Goal: Task Accomplishment & Management: Manage account settings

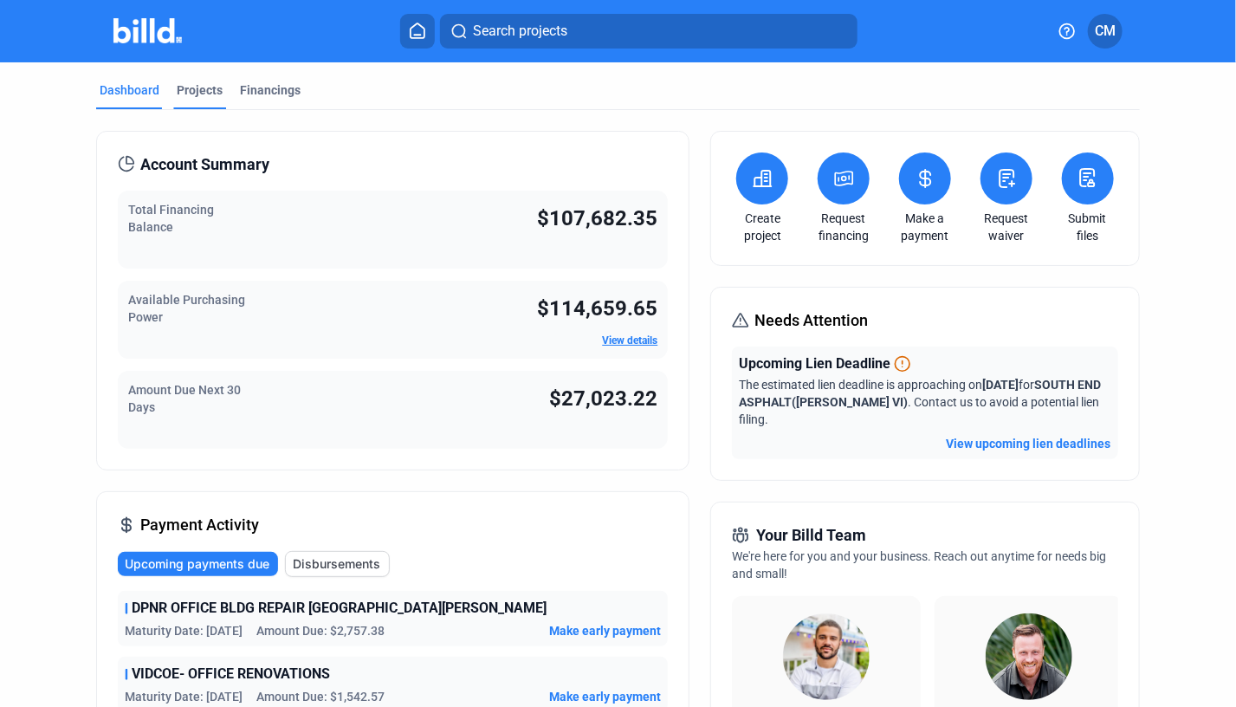
click at [191, 84] on div "Projects" at bounding box center [200, 89] width 46 height 17
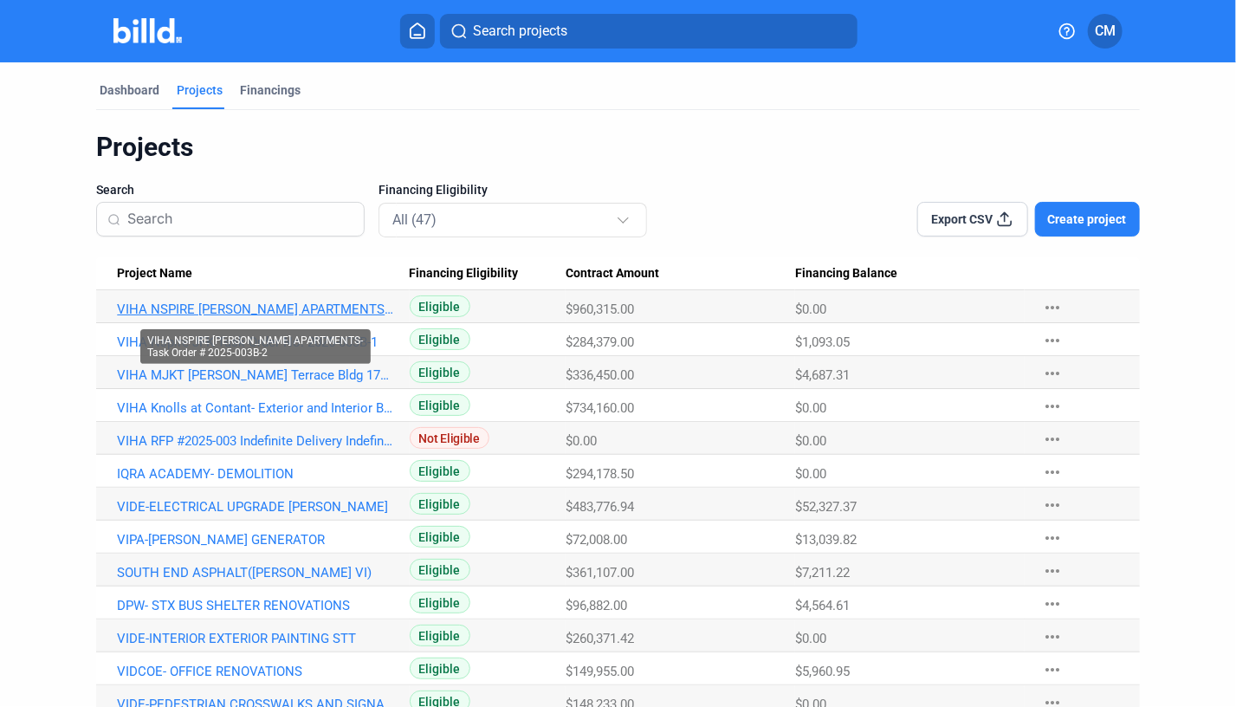
click at [279, 307] on link "VIHA NSPIRE [PERSON_NAME] APARTMENTS-Task Order # 2025-003B-2" at bounding box center [255, 309] width 276 height 16
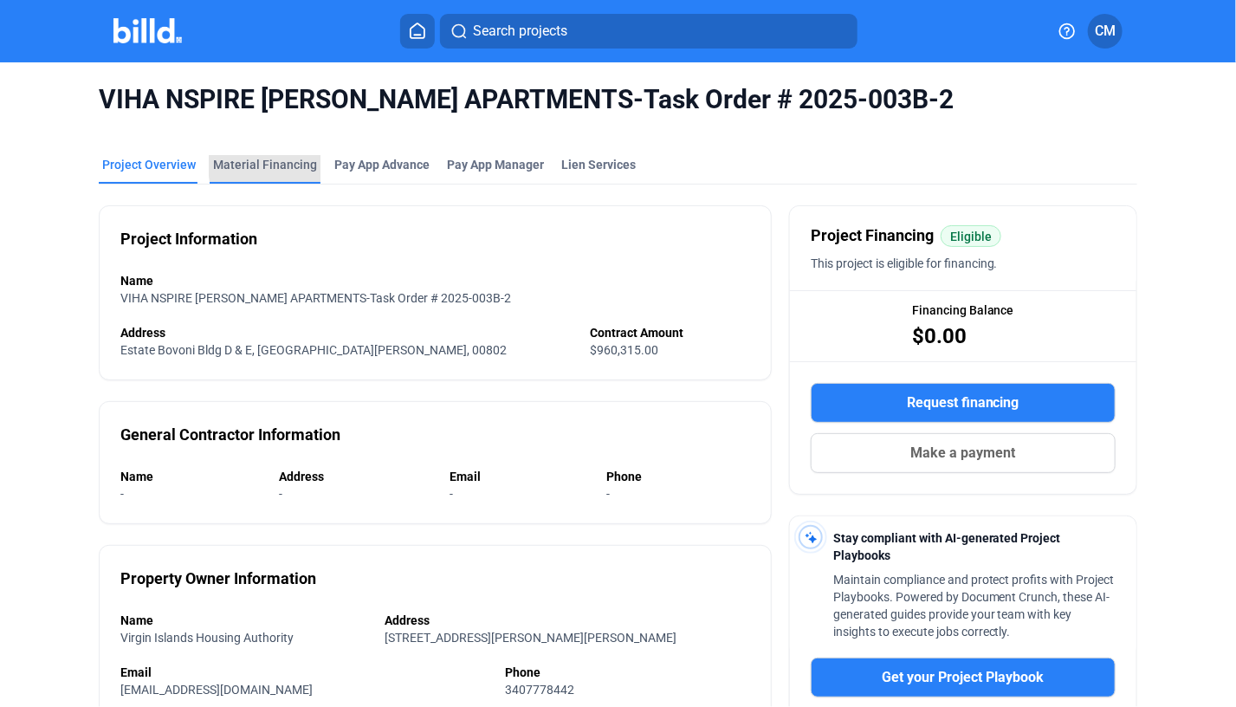
click at [286, 165] on div "Material Financing" at bounding box center [265, 164] width 104 height 17
